Goal: Check status

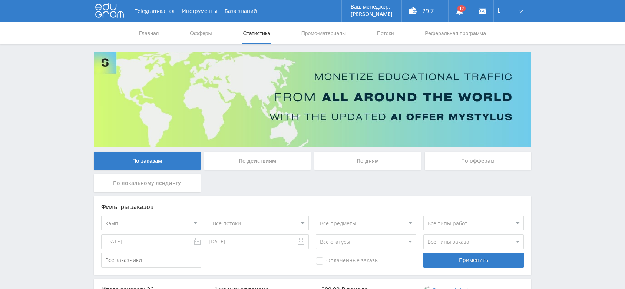
select select "340"
click at [502, 7] on div "L" at bounding box center [512, 11] width 37 height 22
click at [510, 52] on link "Выход" at bounding box center [512, 56] width 37 height 13
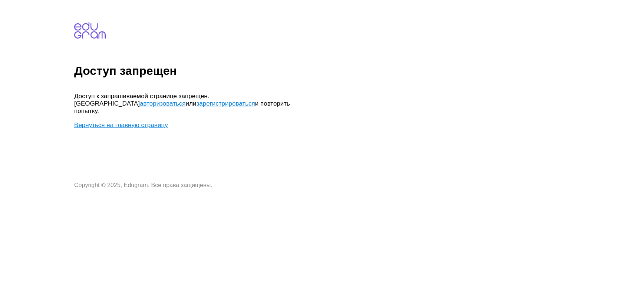
click at [185, 100] on link "авторизоваться" at bounding box center [163, 103] width 46 height 7
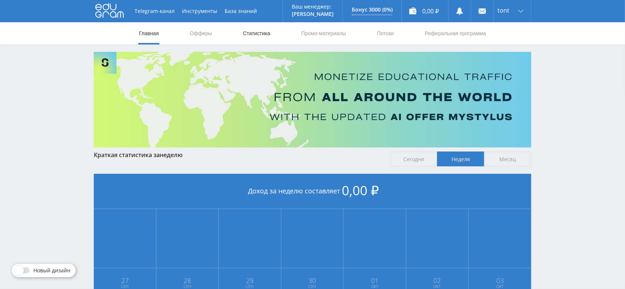
click at [269, 36] on link "Статистика" at bounding box center [256, 33] width 29 height 22
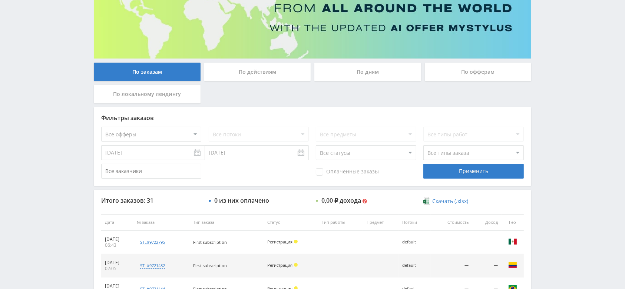
scroll to position [99, 0]
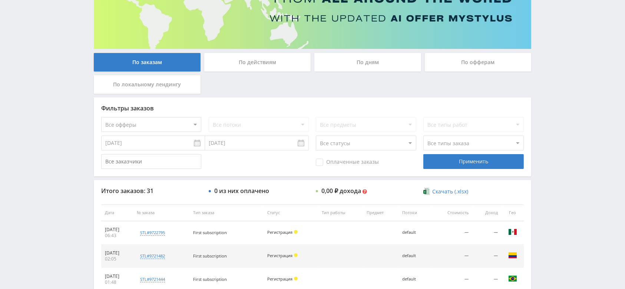
click at [159, 145] on input "[DATE]" at bounding box center [153, 143] width 104 height 15
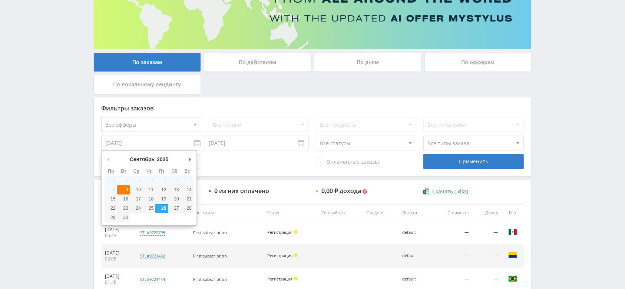
type input "[DATE]"
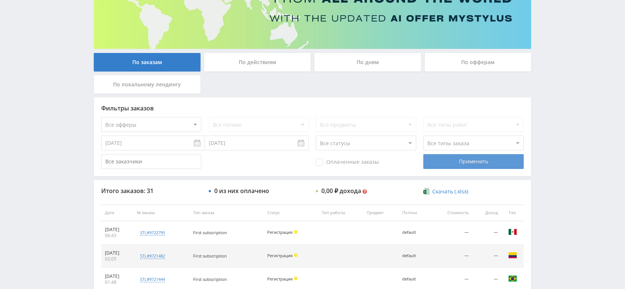
click at [465, 160] on div "Применить" at bounding box center [473, 161] width 100 height 15
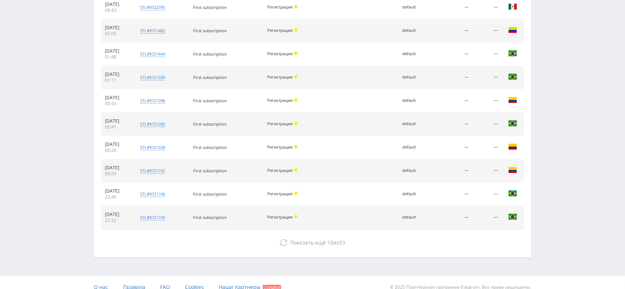
scroll to position [332, 0]
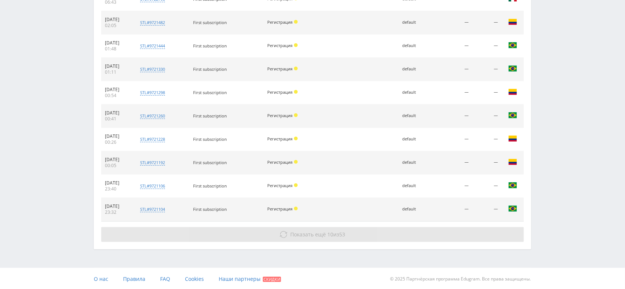
click at [331, 236] on span "10" at bounding box center [331, 234] width 6 height 7
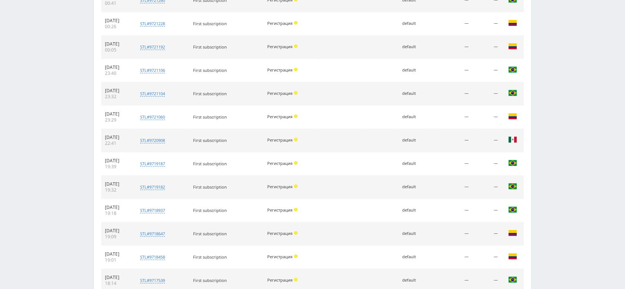
scroll to position [565, 0]
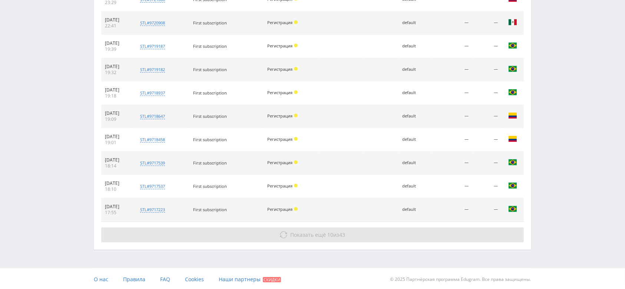
click at [340, 234] on span "43" at bounding box center [343, 234] width 6 height 7
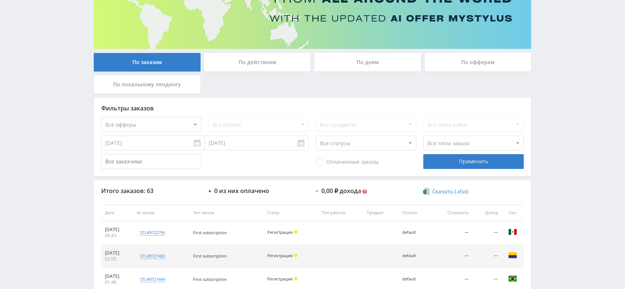
scroll to position [198, 0]
